Goal: Check status: Check status

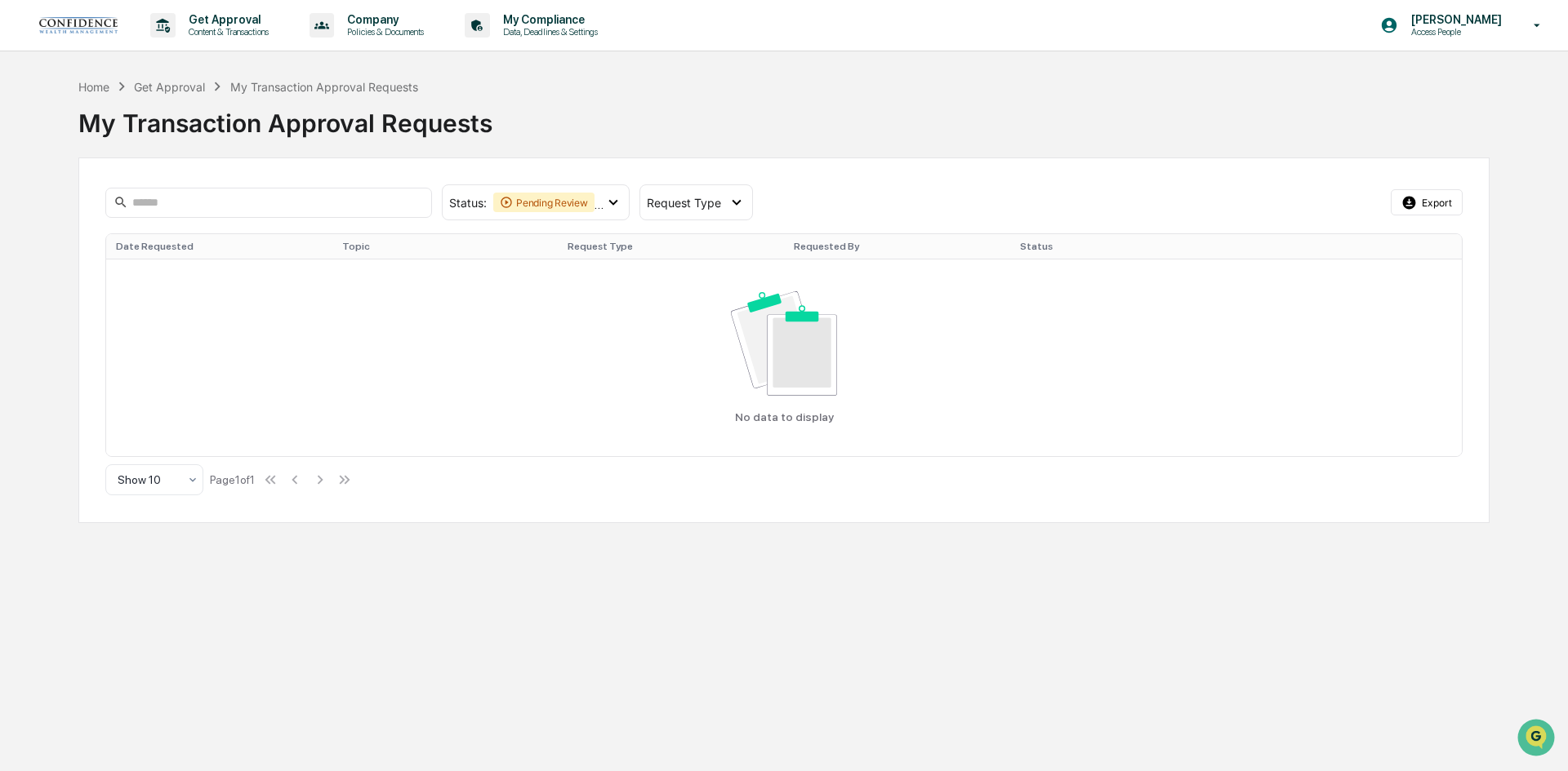
click at [636, 196] on div "Status : Pending Review Action Required Select/Deselect All Pending Review Acti…" at bounding box center [784, 202] width 1357 height 36
click at [622, 201] on div "Status : Pending Review Action Required" at bounding box center [535, 202] width 188 height 36
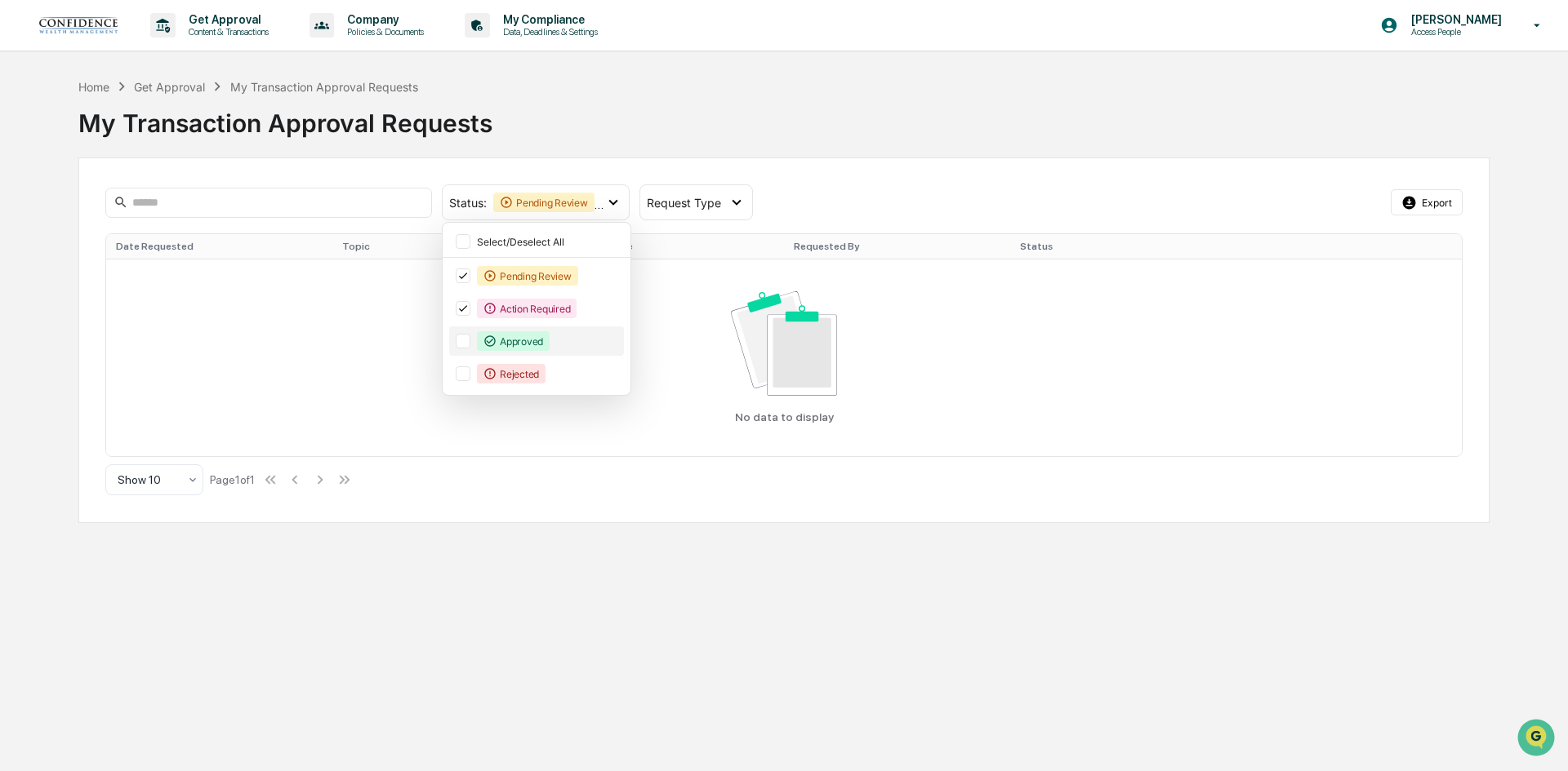
click at [522, 342] on div "Approved" at bounding box center [513, 341] width 73 height 20
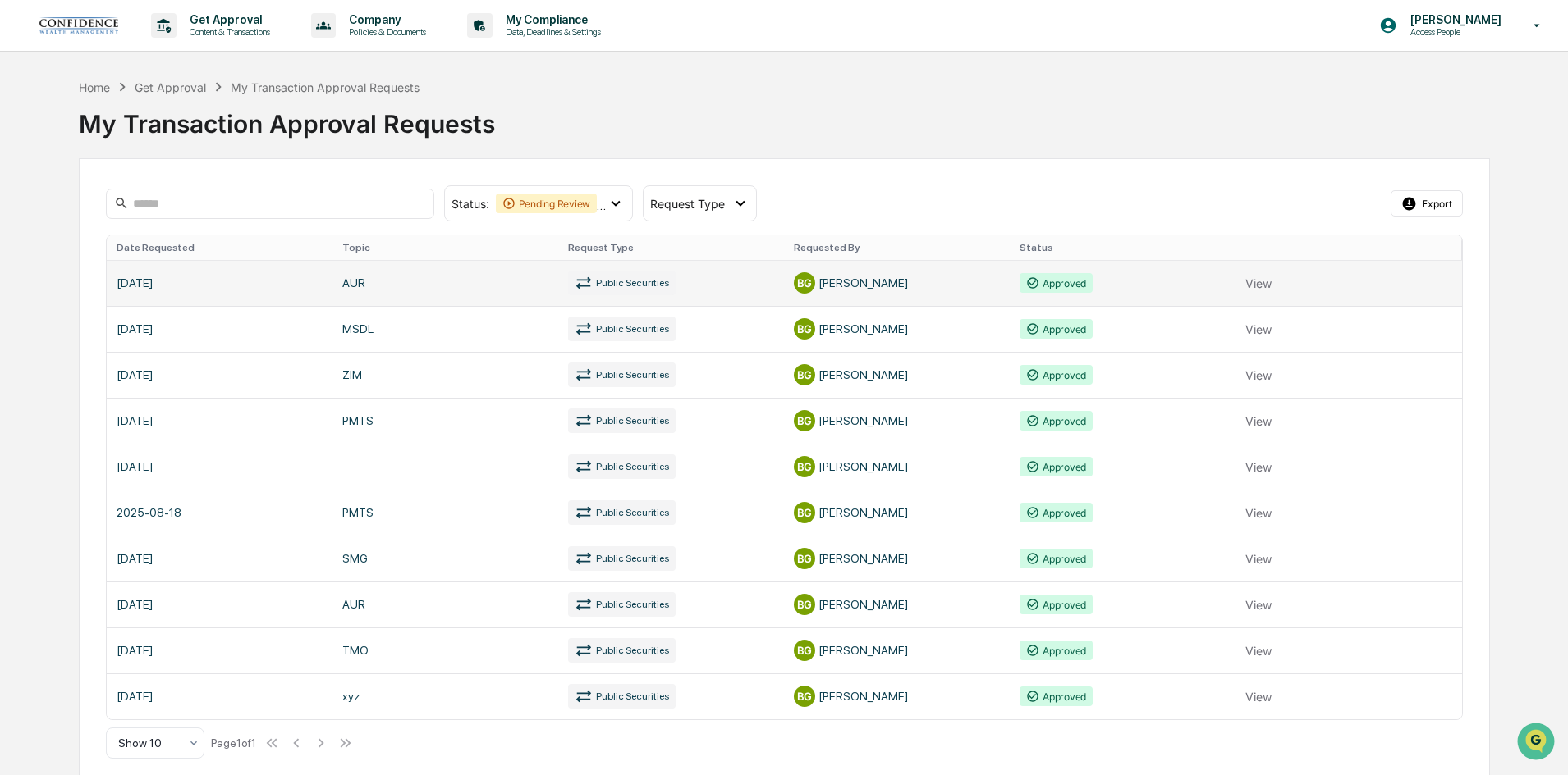
click at [751, 287] on link at bounding box center [784, 283] width 1356 height 46
click at [347, 330] on link at bounding box center [784, 329] width 1356 height 46
